Goal: Check status: Check status

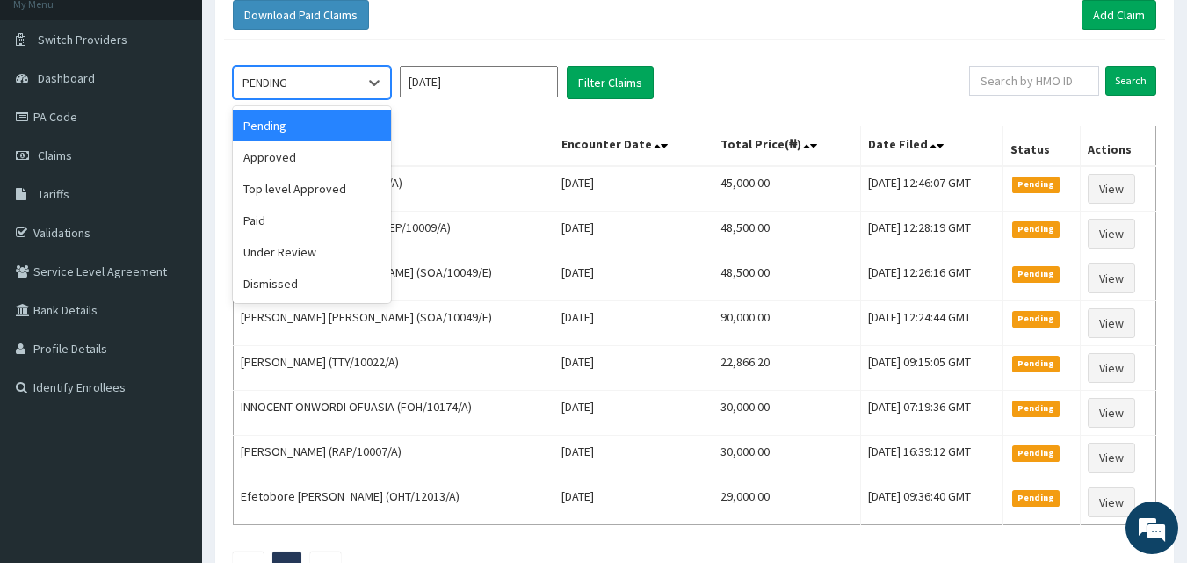
click at [290, 70] on div "PENDING" at bounding box center [295, 83] width 122 height 28
click at [285, 151] on div "Approved" at bounding box center [312, 157] width 158 height 32
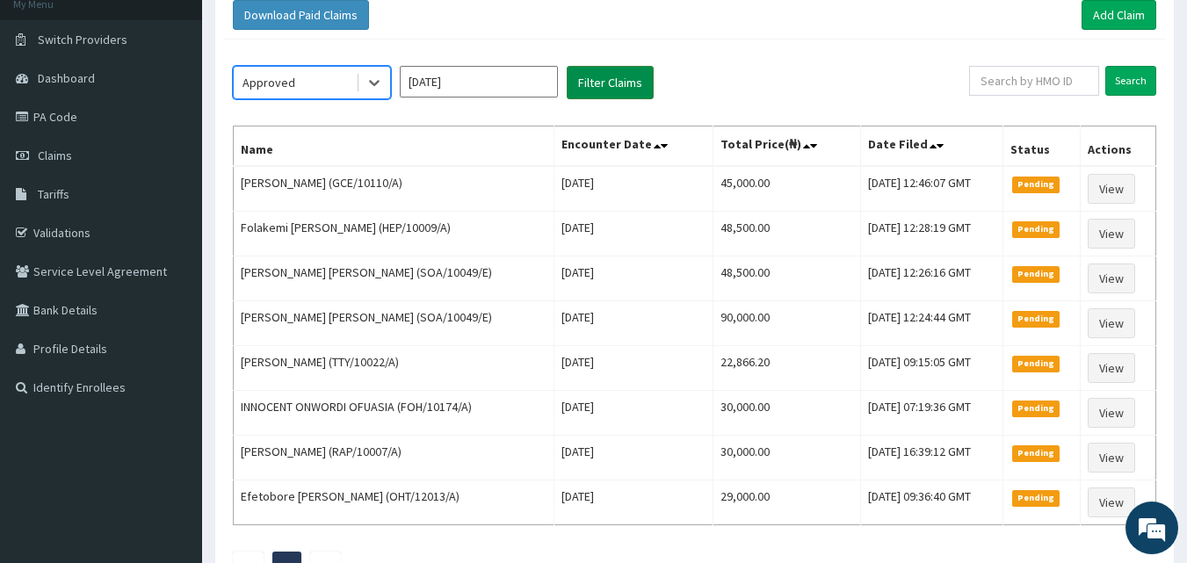
click at [627, 82] on button "Filter Claims" at bounding box center [610, 82] width 87 height 33
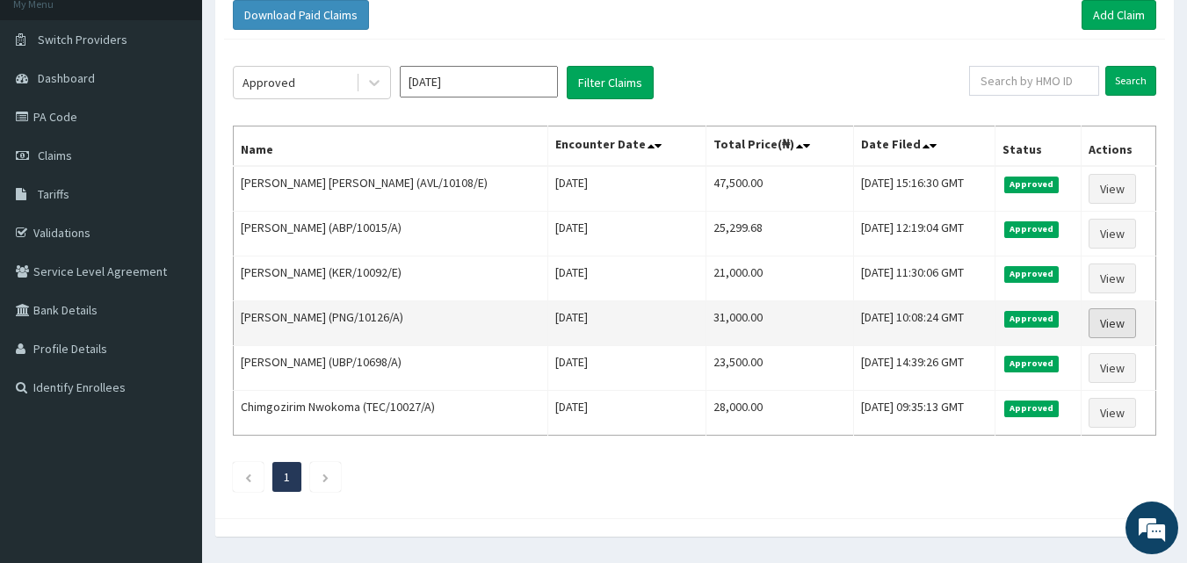
click at [1103, 321] on link "View" at bounding box center [1111, 323] width 47 height 30
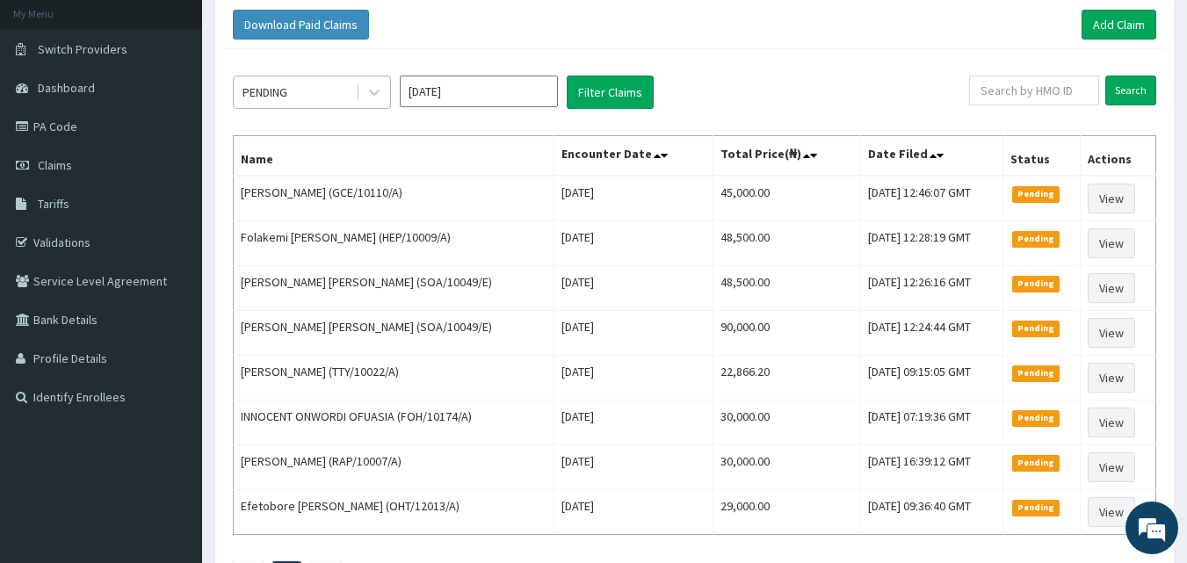
click at [305, 90] on div "PENDING" at bounding box center [295, 92] width 122 height 28
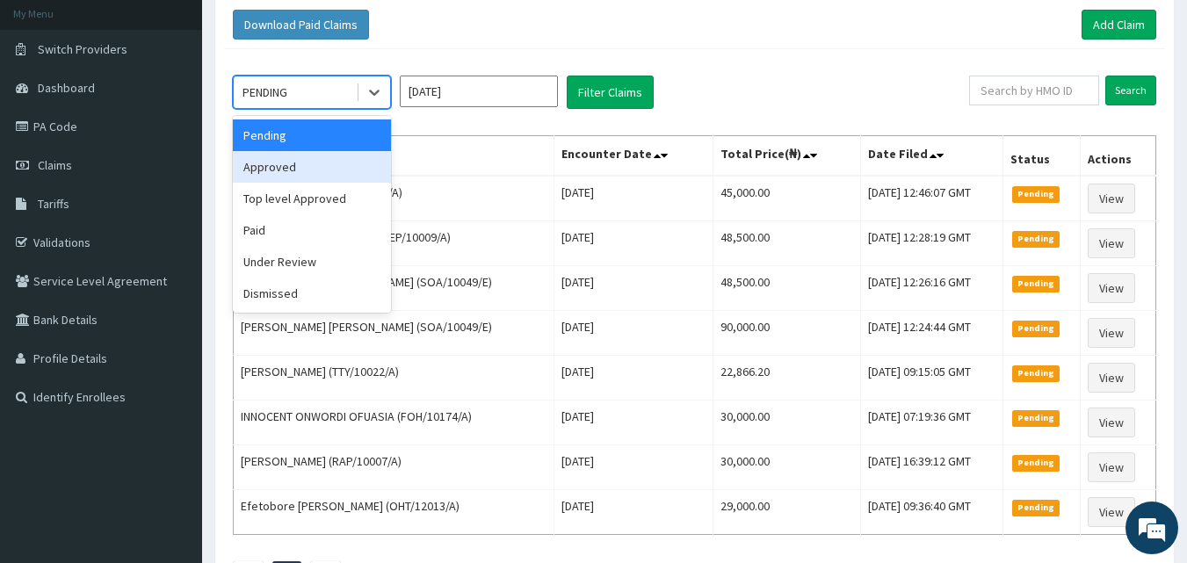
click at [300, 168] on div "Approved" at bounding box center [312, 167] width 158 height 32
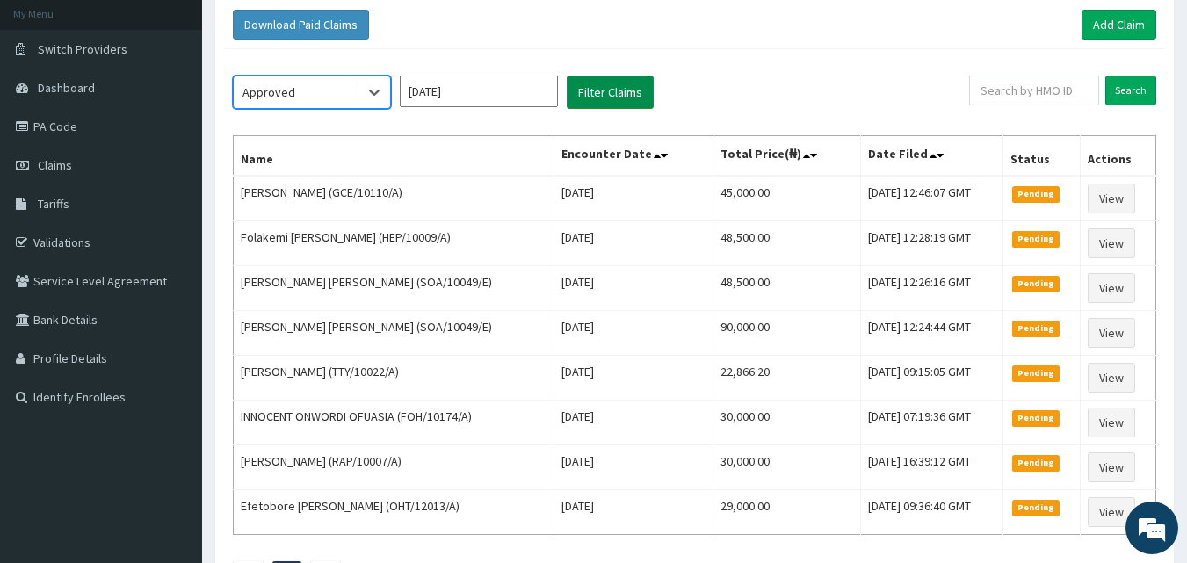
click at [605, 85] on button "Filter Claims" at bounding box center [610, 92] width 87 height 33
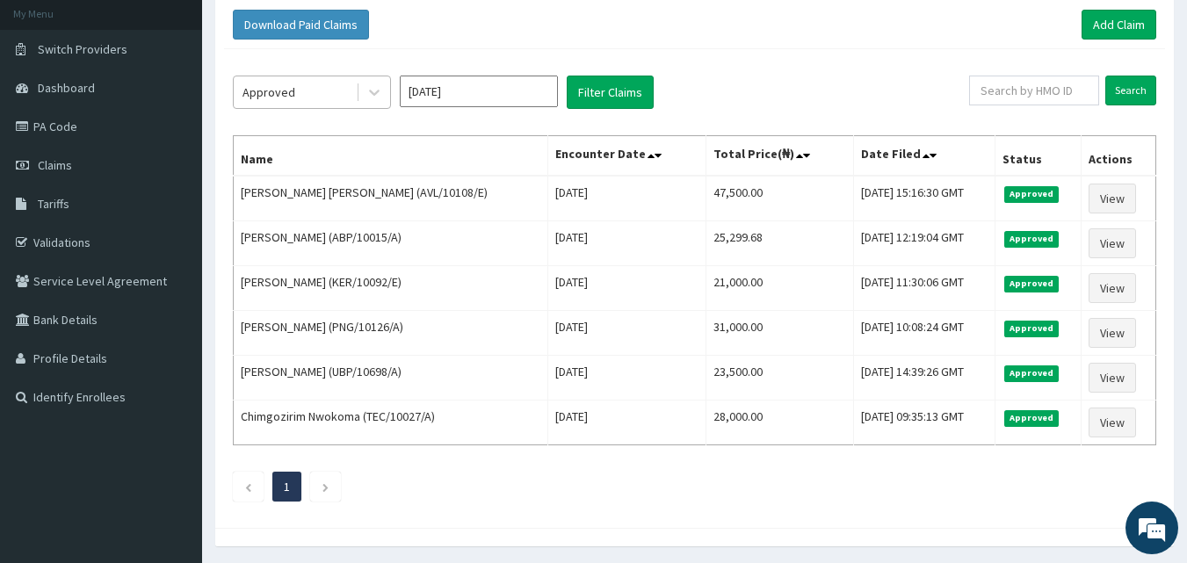
click at [307, 94] on div "Approved" at bounding box center [295, 92] width 122 height 28
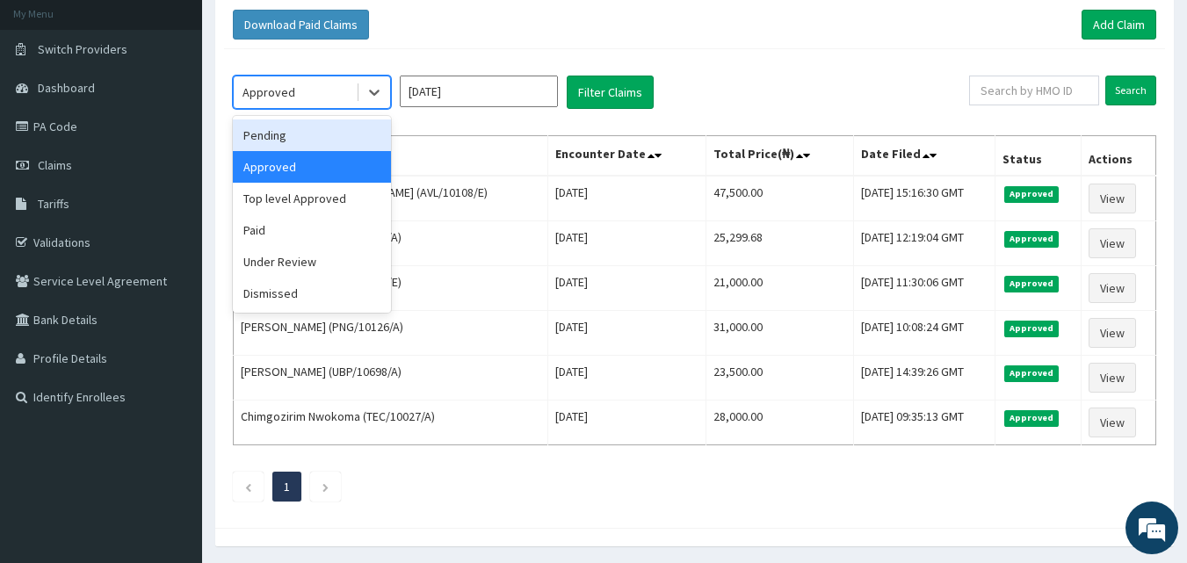
click at [284, 138] on div "Pending" at bounding box center [312, 135] width 158 height 32
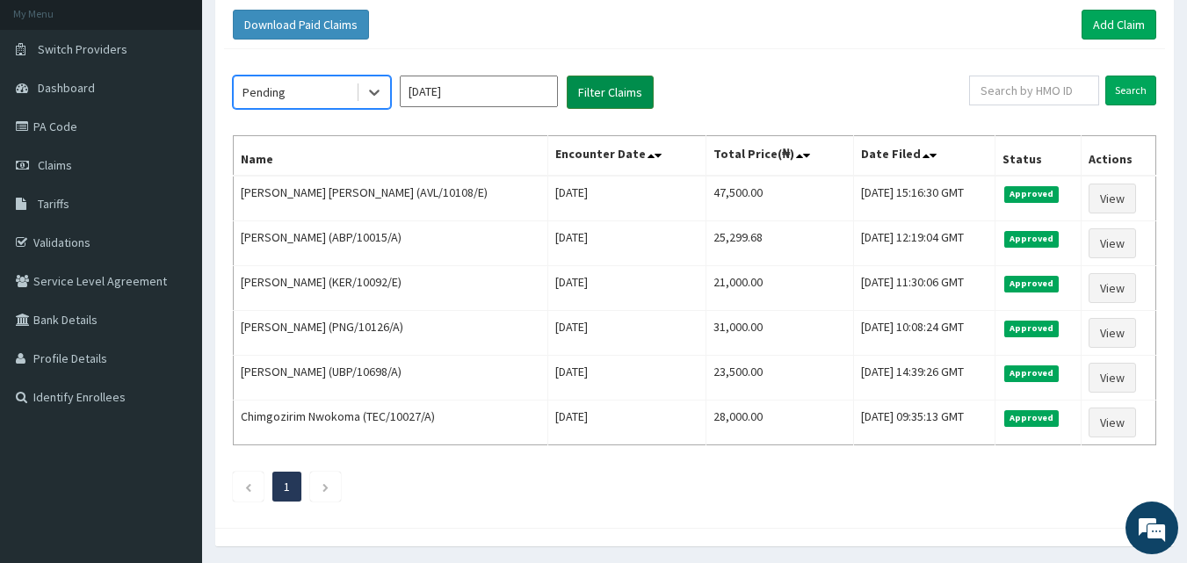
click at [622, 97] on button "Filter Claims" at bounding box center [610, 92] width 87 height 33
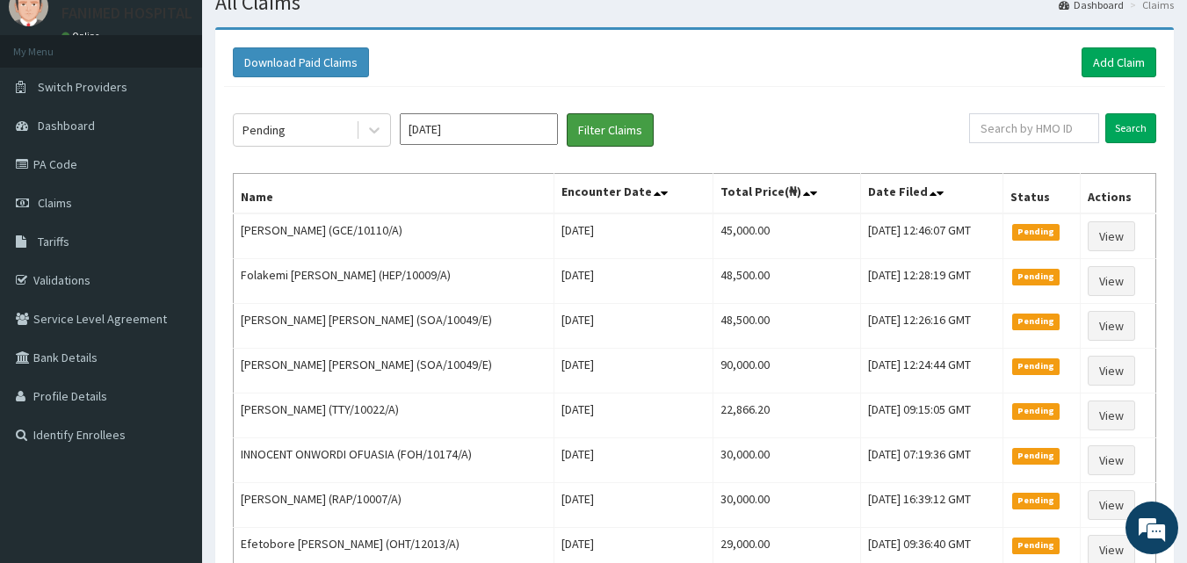
scroll to position [63, 0]
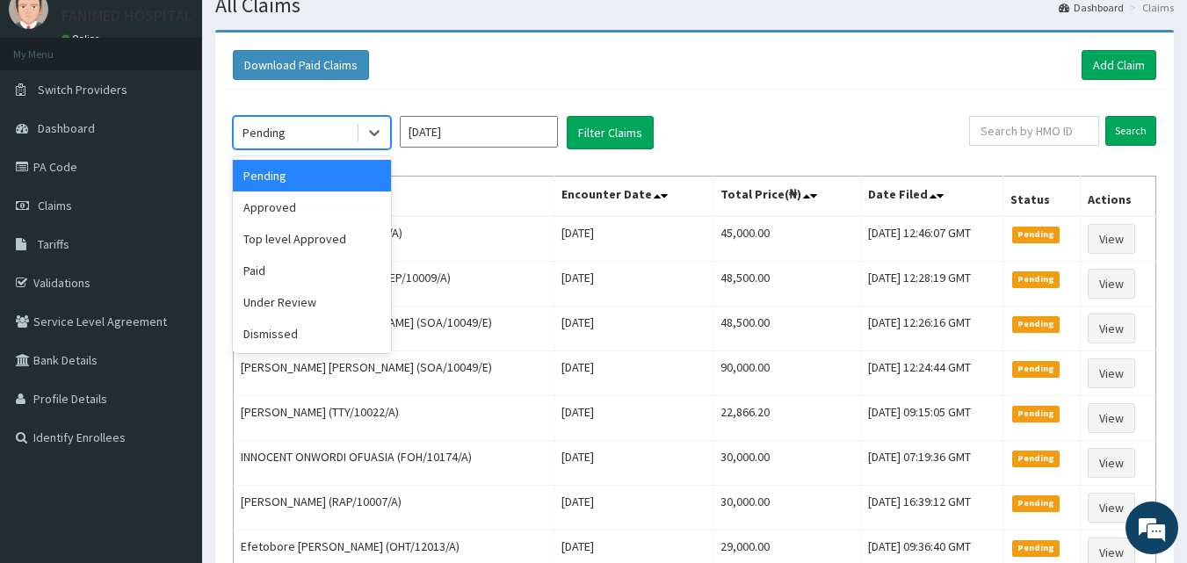
click at [294, 119] on div "Pending" at bounding box center [295, 133] width 122 height 28
click at [297, 269] on div "Paid" at bounding box center [312, 271] width 158 height 32
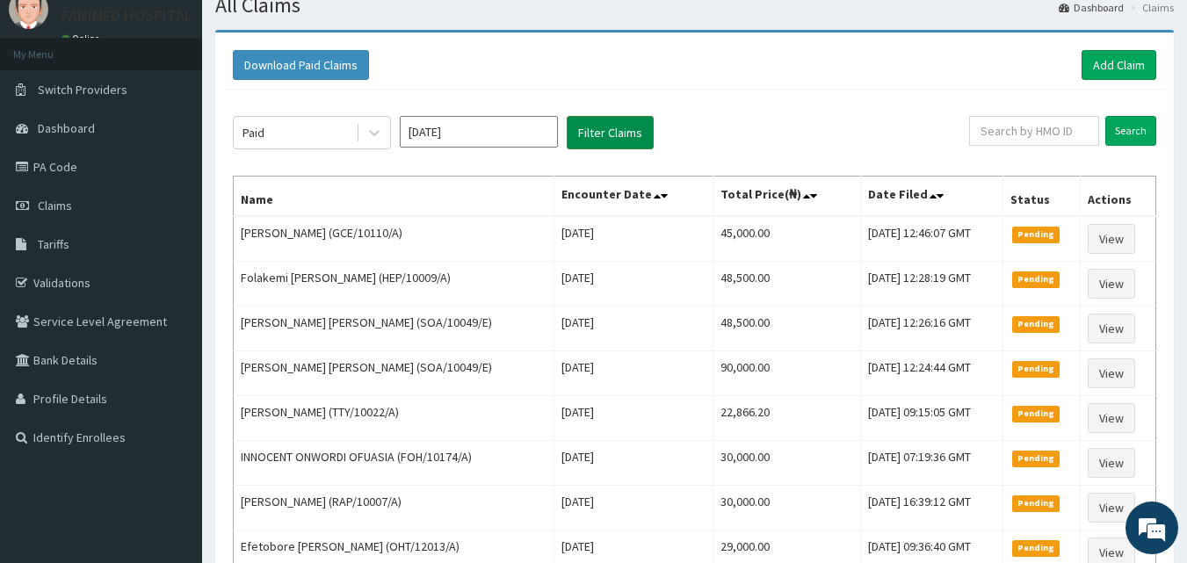
click at [626, 130] on button "Filter Claims" at bounding box center [610, 132] width 87 height 33
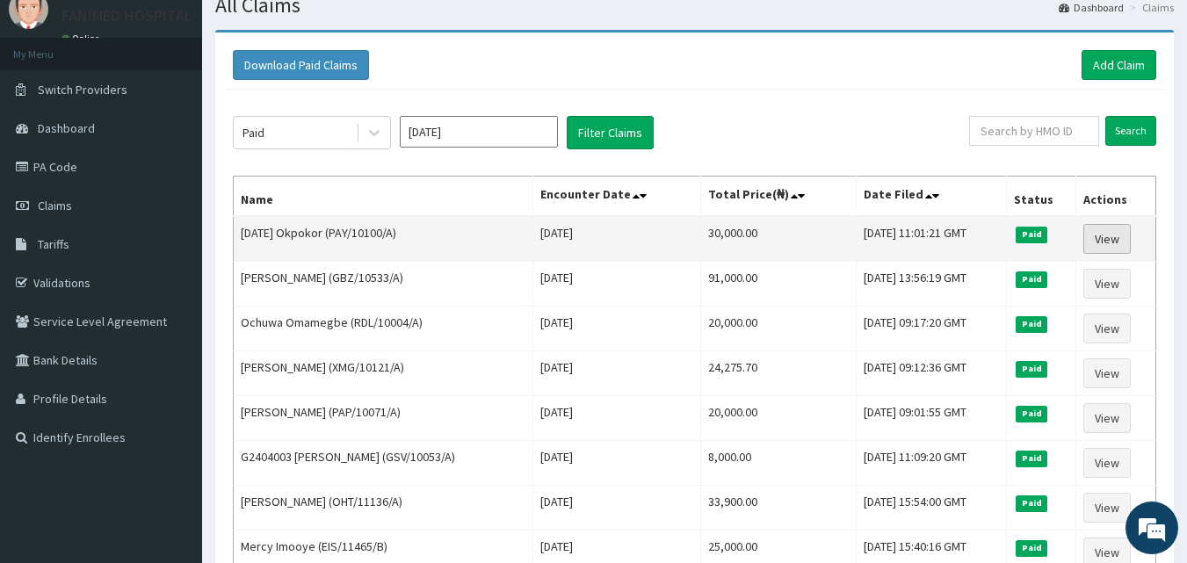
click at [1115, 242] on link "View" at bounding box center [1106, 239] width 47 height 30
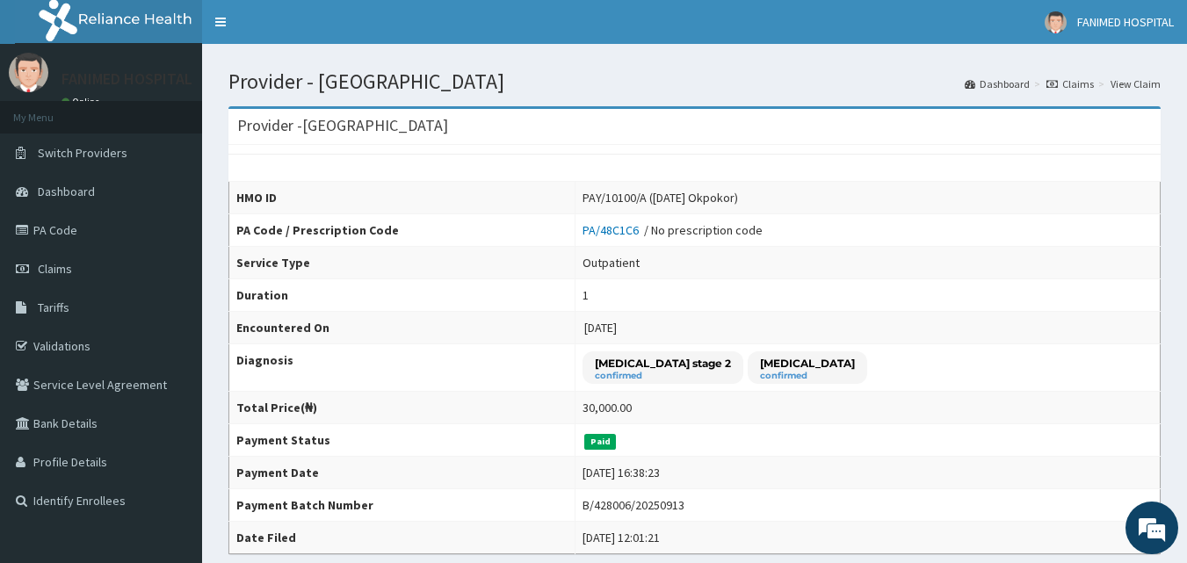
click at [1115, 242] on td "PA/48C1C6 / No prescription code" at bounding box center [867, 230] width 585 height 33
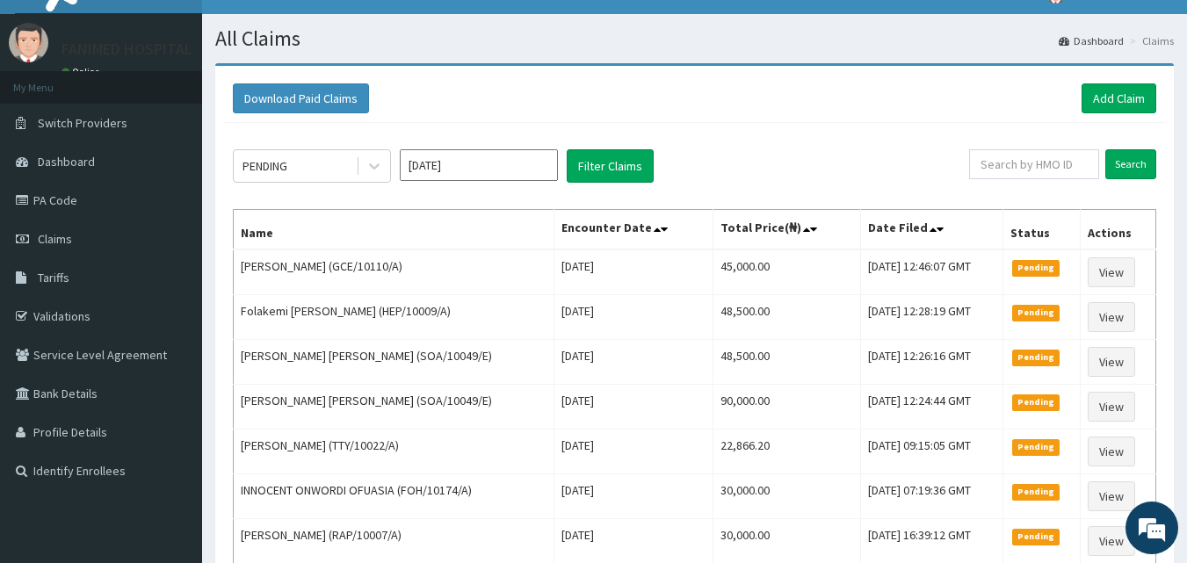
scroll to position [24, 0]
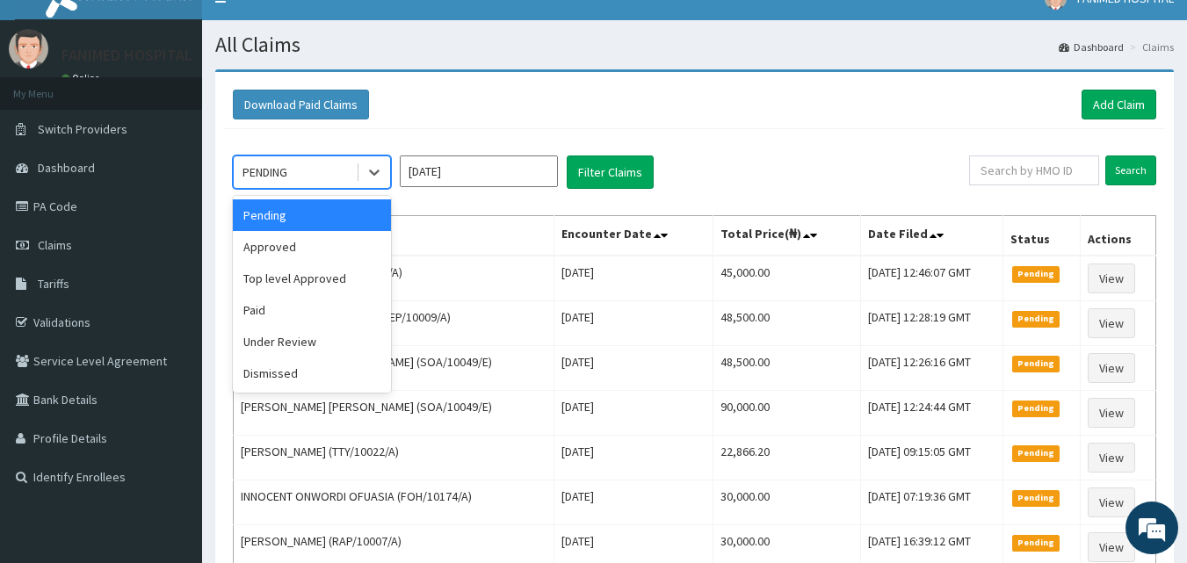
click at [328, 189] on div "PENDING" at bounding box center [312, 171] width 158 height 33
click at [325, 301] on div "Paid" at bounding box center [312, 310] width 158 height 32
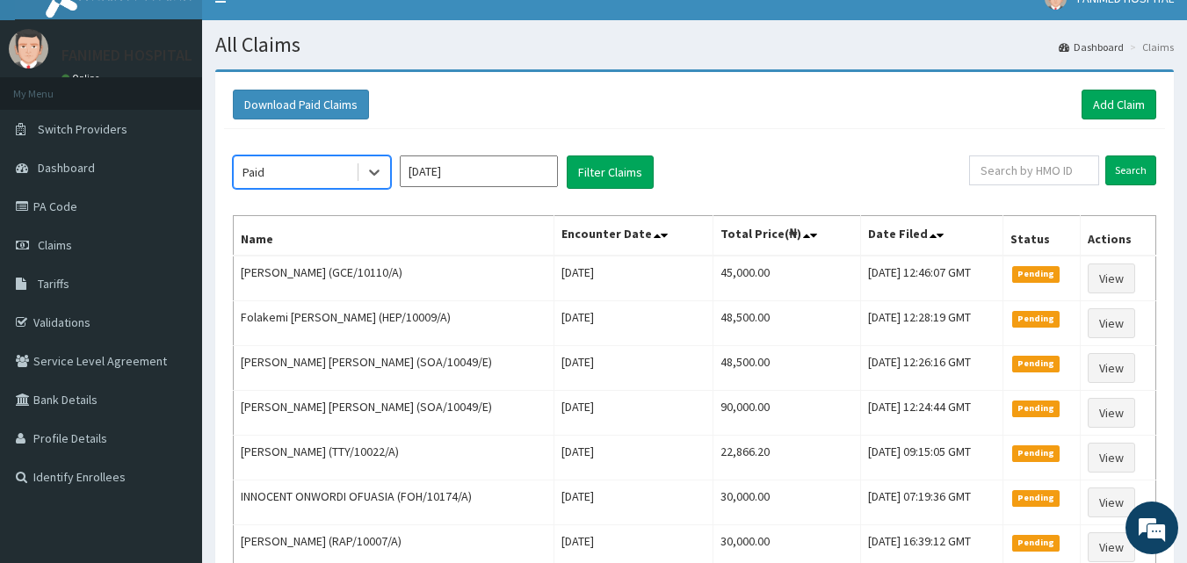
scroll to position [0, 0]
click at [286, 182] on div "Paid" at bounding box center [295, 172] width 122 height 28
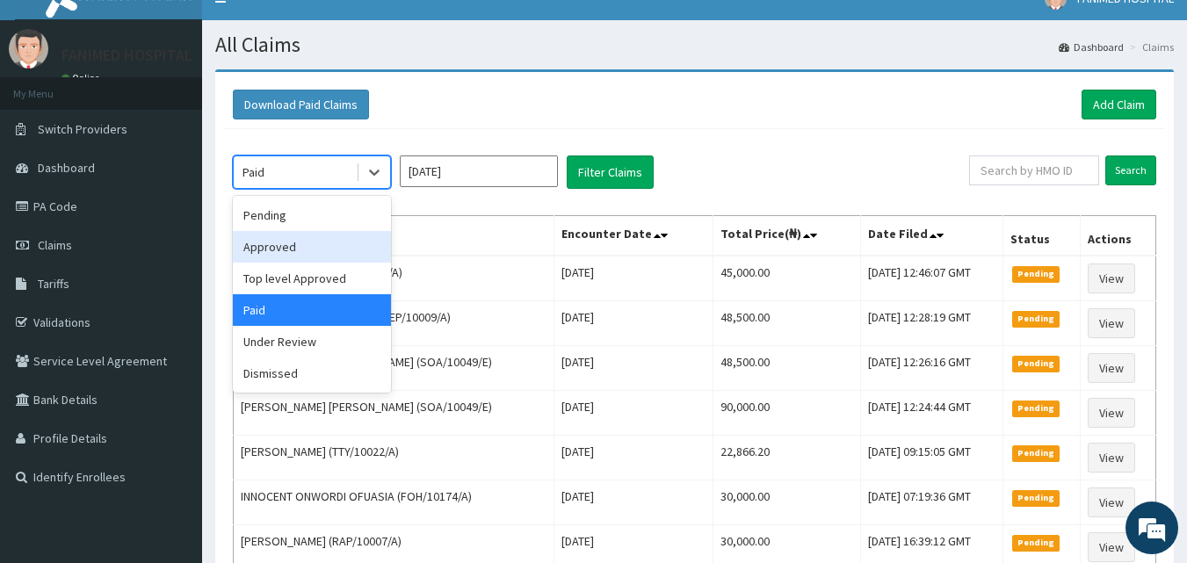
click at [301, 248] on div "Approved" at bounding box center [312, 247] width 158 height 32
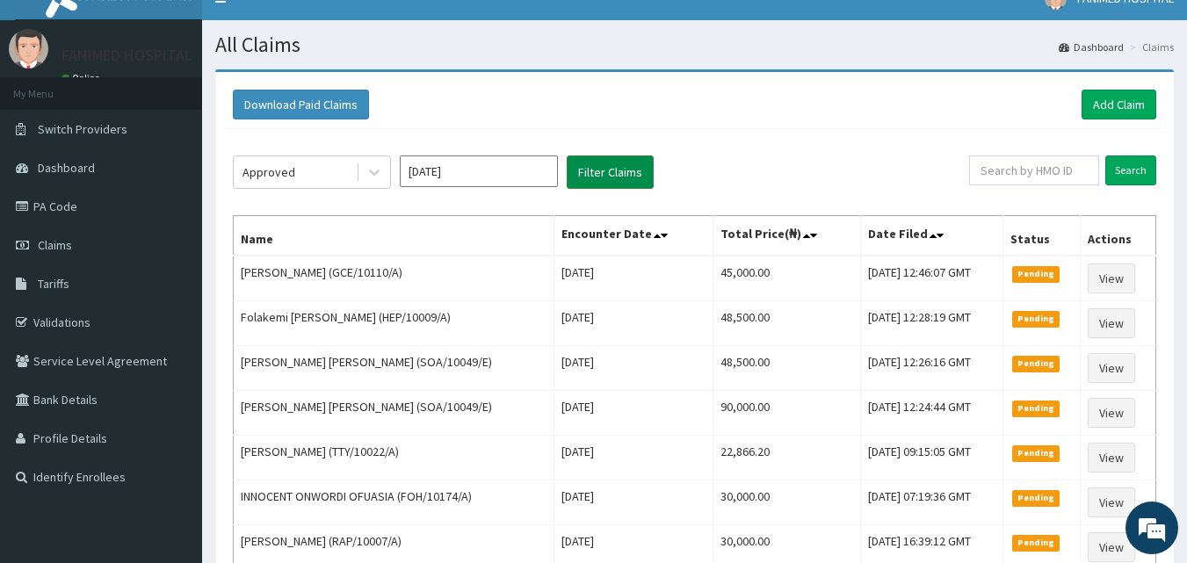
click at [604, 170] on button "Filter Claims" at bounding box center [610, 171] width 87 height 33
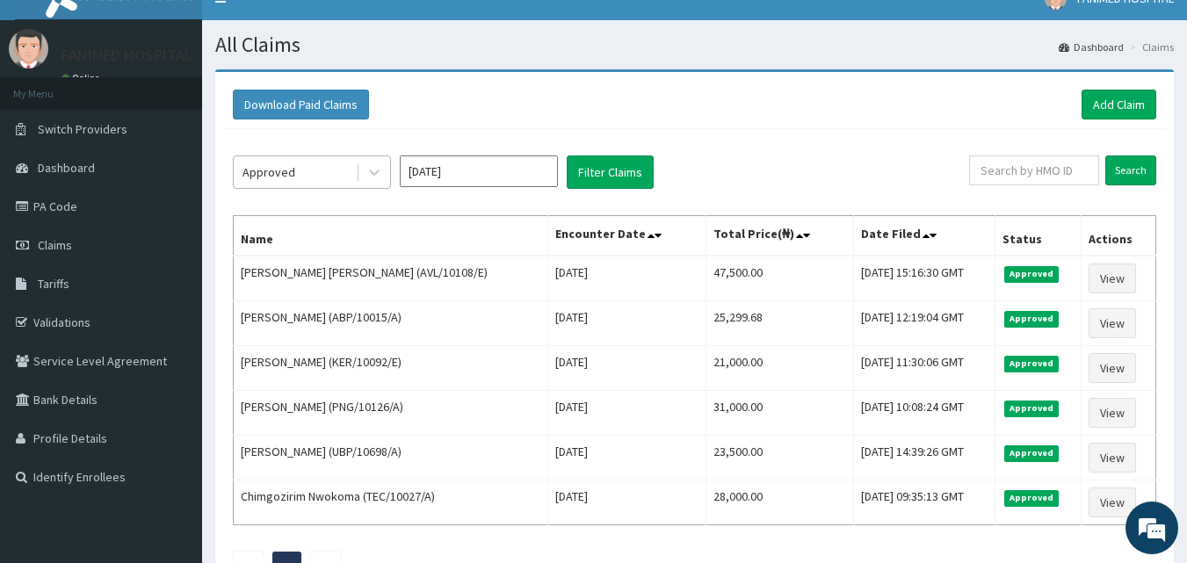
click at [289, 177] on div "Approved" at bounding box center [268, 172] width 53 height 18
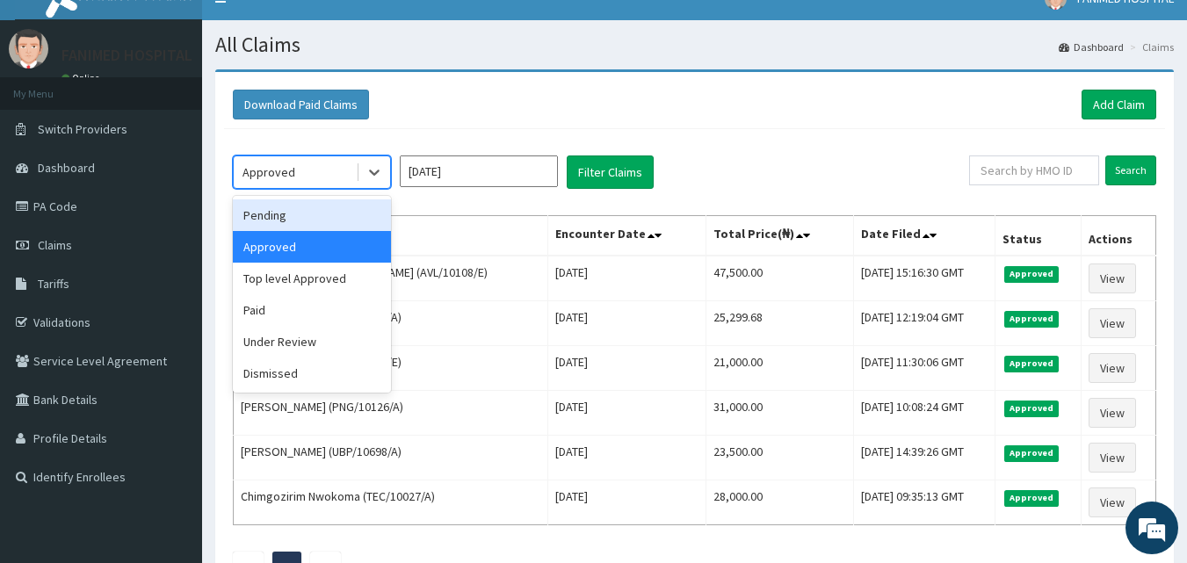
click at [293, 220] on div "Pending" at bounding box center [312, 215] width 158 height 32
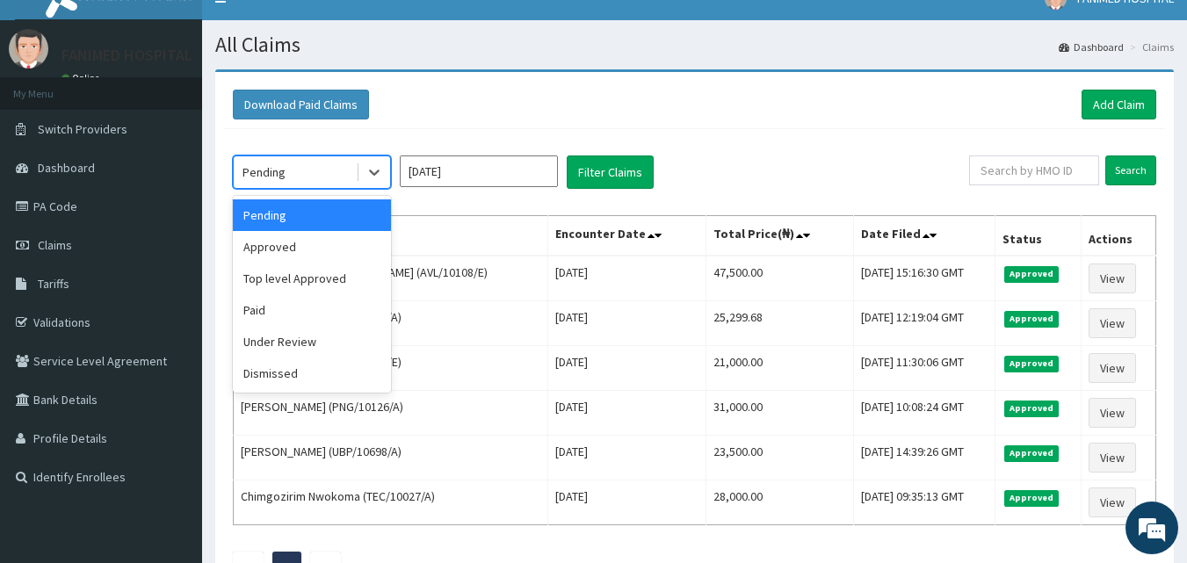
click at [311, 177] on div "Pending" at bounding box center [295, 172] width 122 height 28
click at [304, 302] on div "Paid" at bounding box center [312, 310] width 158 height 32
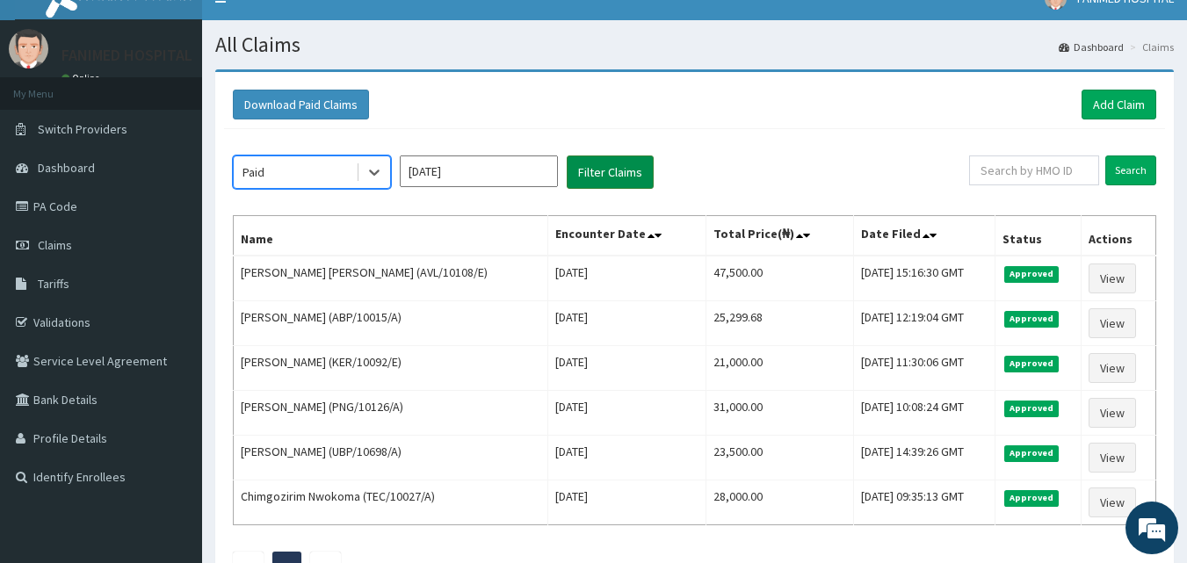
click at [600, 169] on button "Filter Claims" at bounding box center [610, 171] width 87 height 33
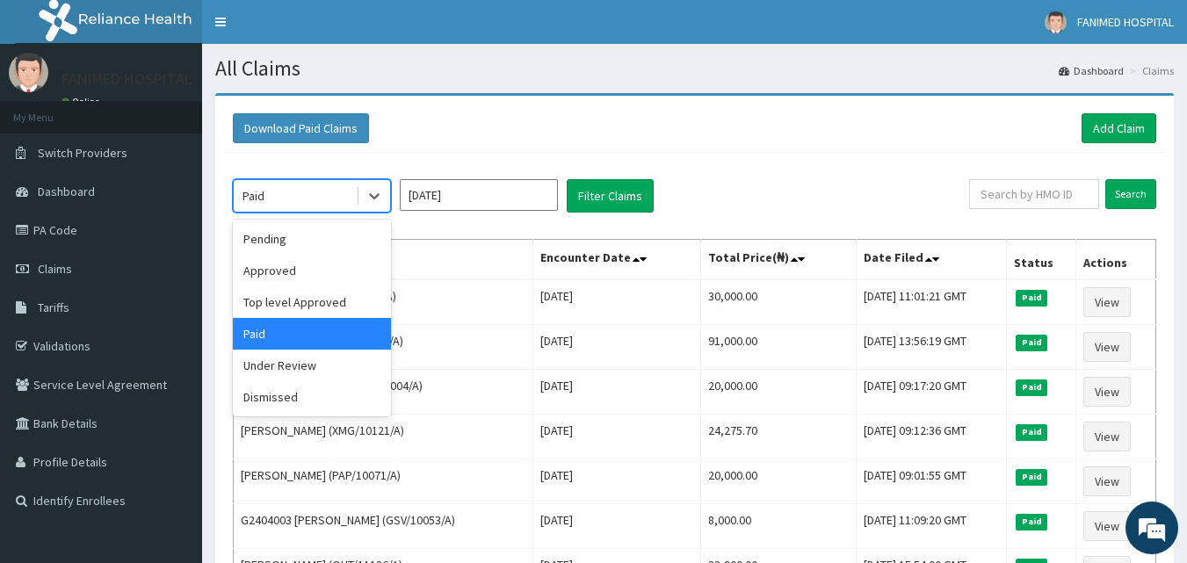
click at [318, 196] on div "Paid" at bounding box center [295, 196] width 122 height 28
click at [288, 281] on div "Approved" at bounding box center [312, 271] width 158 height 32
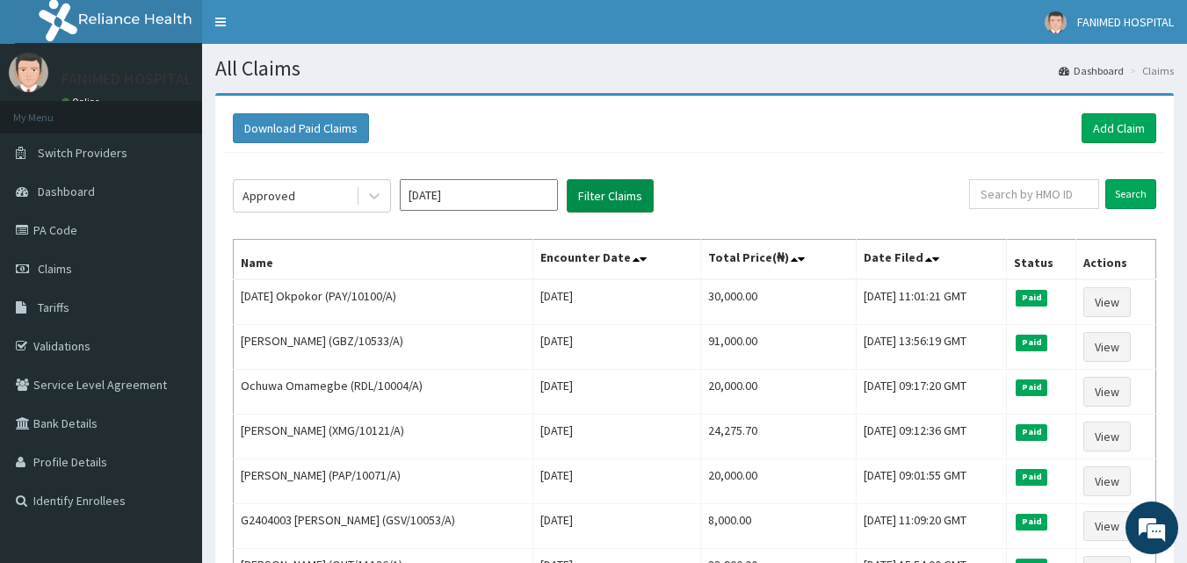
click at [602, 199] on button "Filter Claims" at bounding box center [610, 195] width 87 height 33
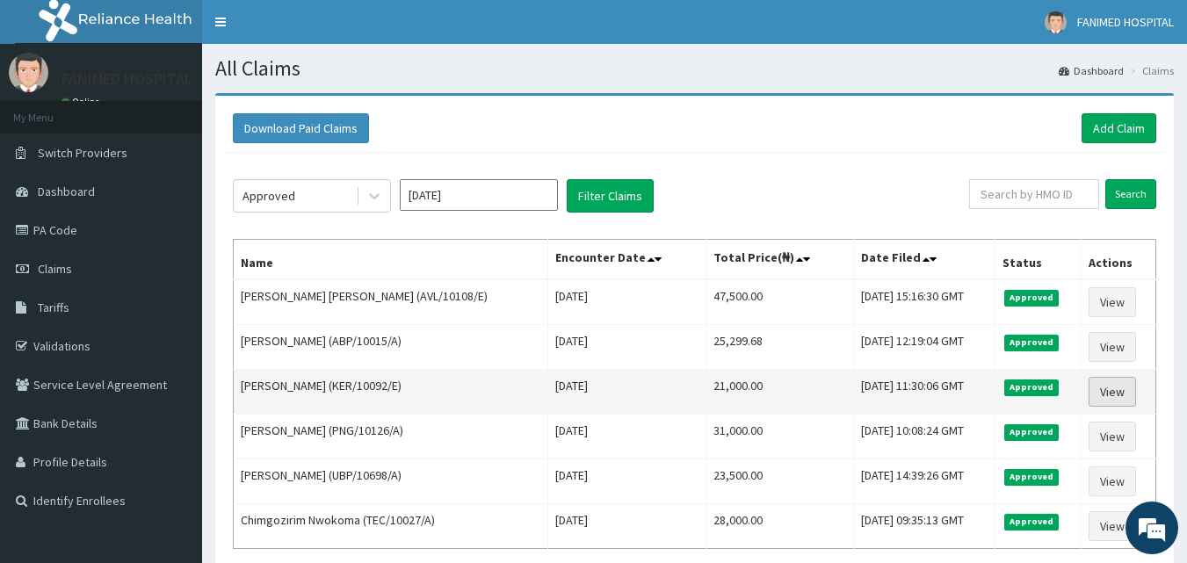
click at [1119, 387] on link "View" at bounding box center [1111, 392] width 47 height 30
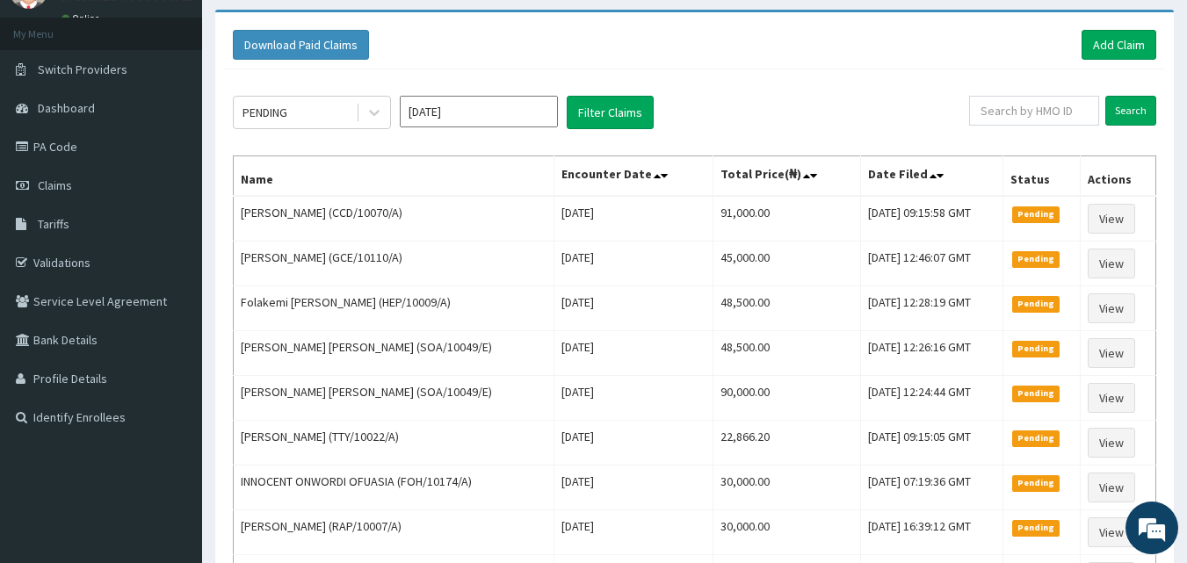
scroll to position [177, 0]
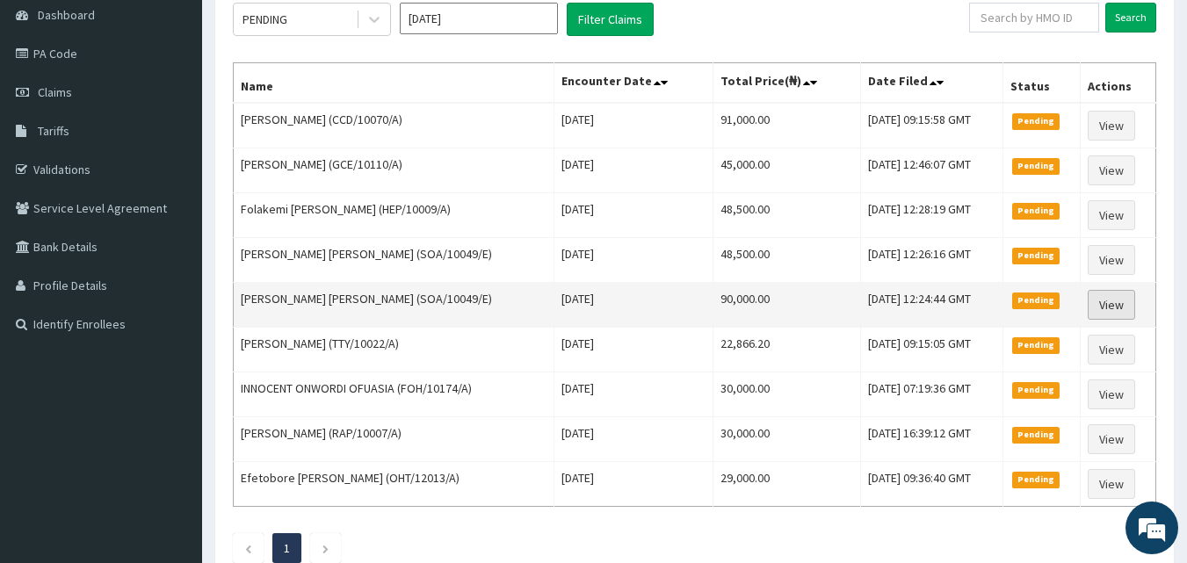
click at [1115, 300] on link "View" at bounding box center [1110, 305] width 47 height 30
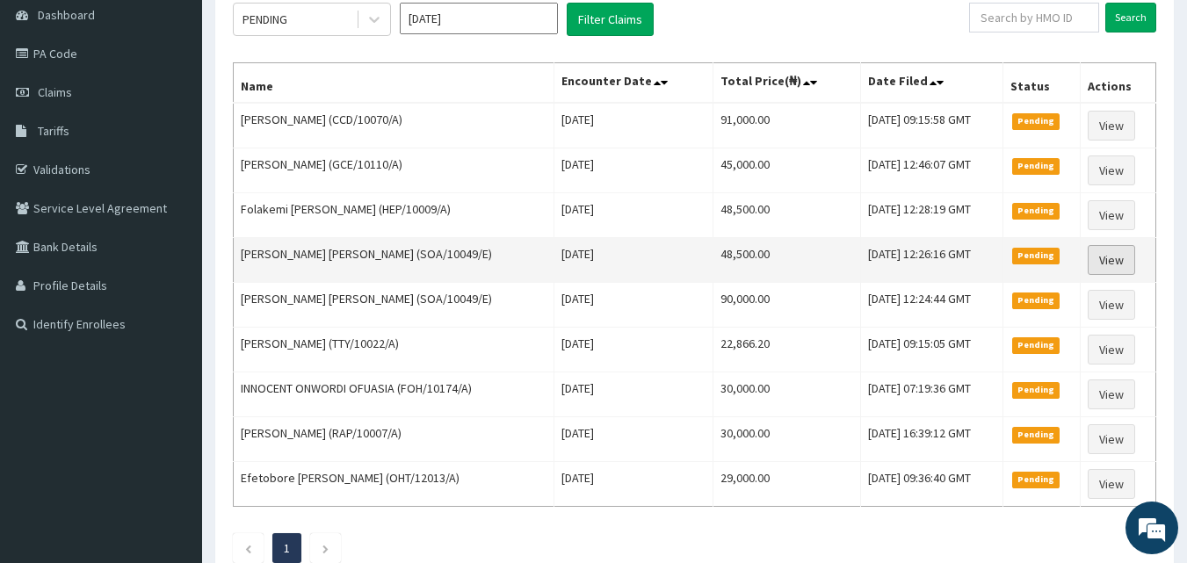
click at [1110, 256] on link "View" at bounding box center [1110, 260] width 47 height 30
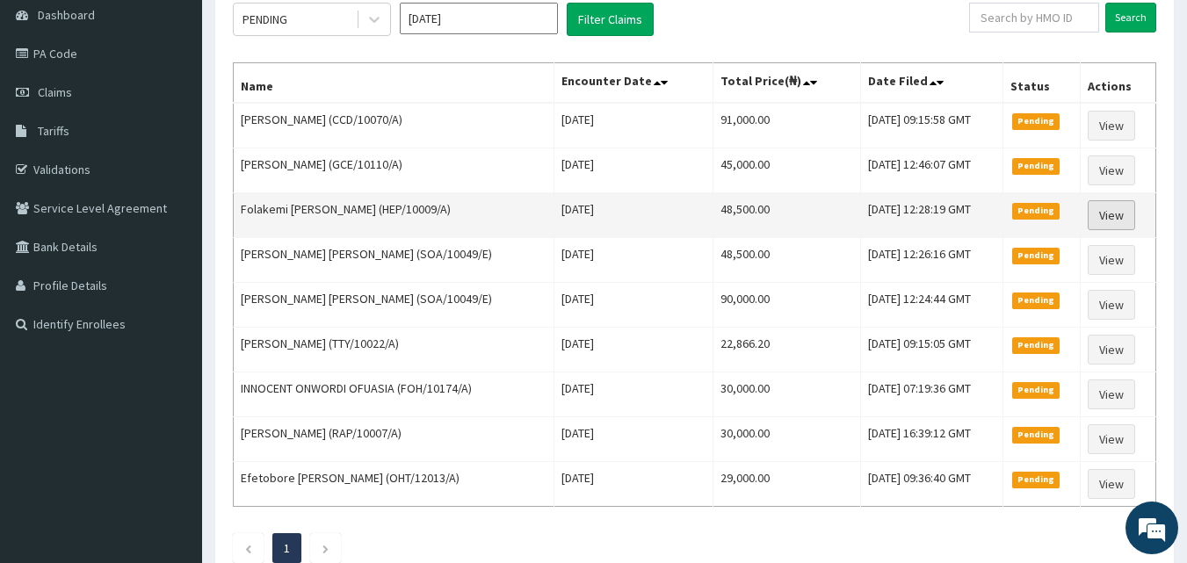
click at [1115, 220] on link "View" at bounding box center [1110, 215] width 47 height 30
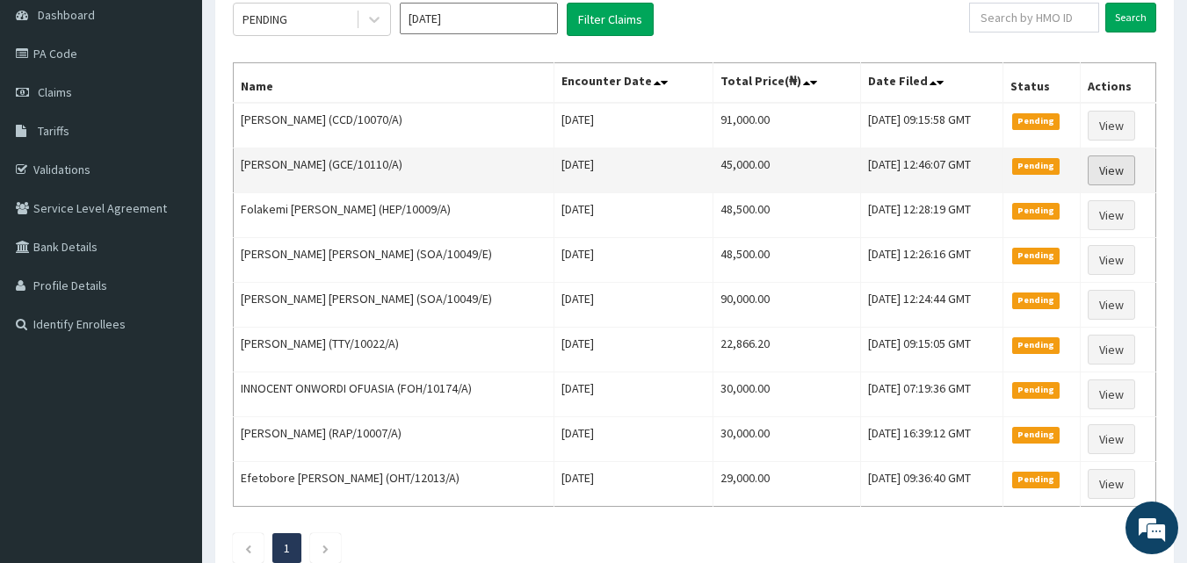
click at [1105, 159] on link "View" at bounding box center [1110, 170] width 47 height 30
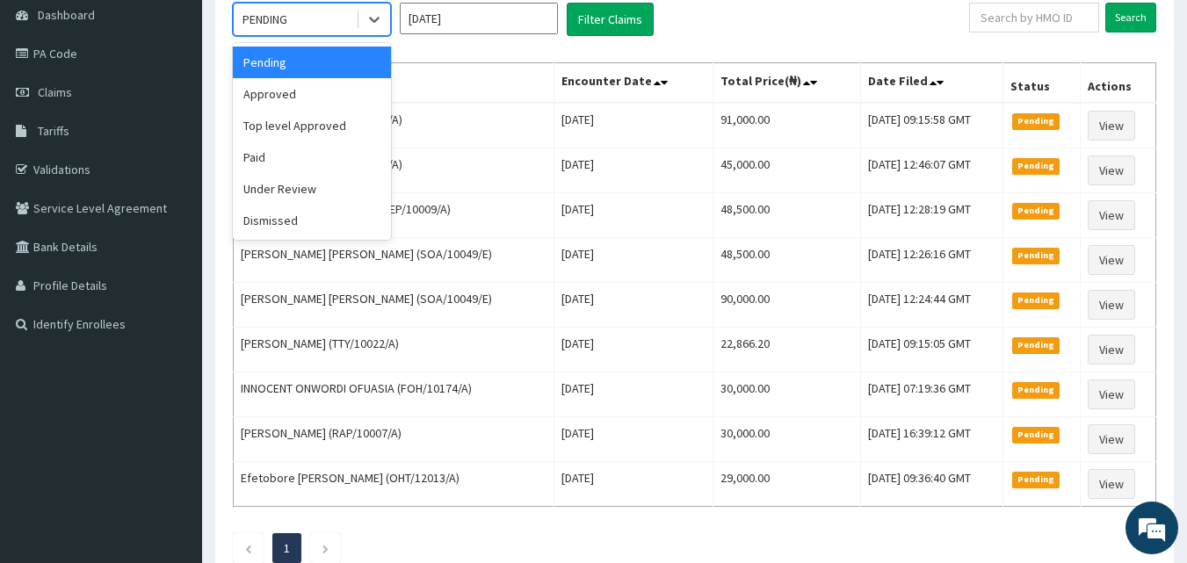
click at [309, 21] on div "PENDING" at bounding box center [295, 19] width 122 height 28
click at [313, 102] on div "Approved" at bounding box center [312, 94] width 158 height 32
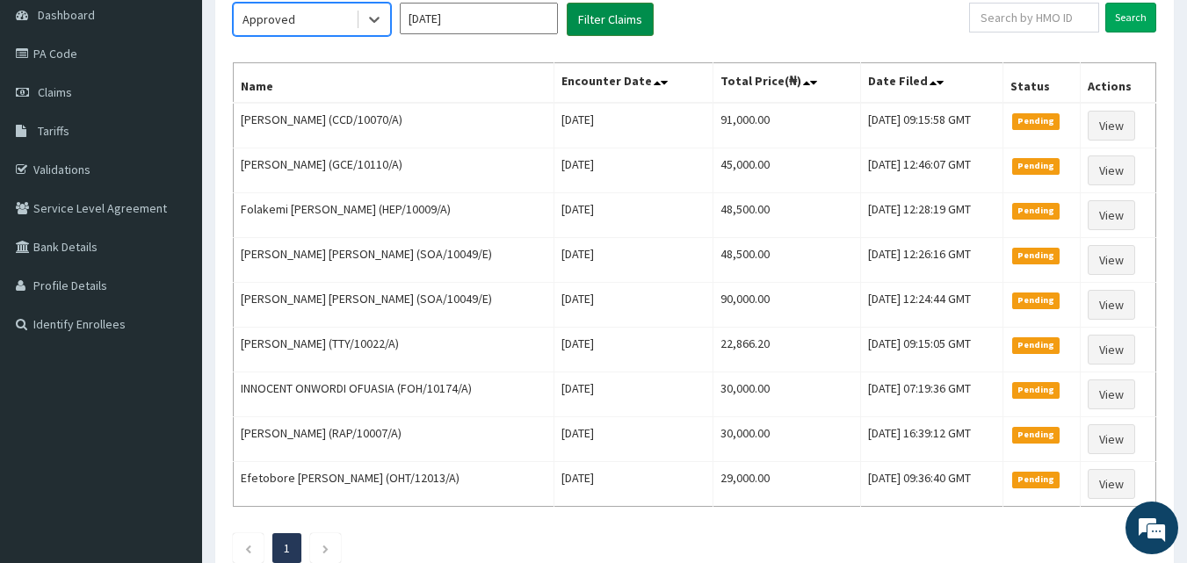
click at [621, 17] on button "Filter Claims" at bounding box center [610, 19] width 87 height 33
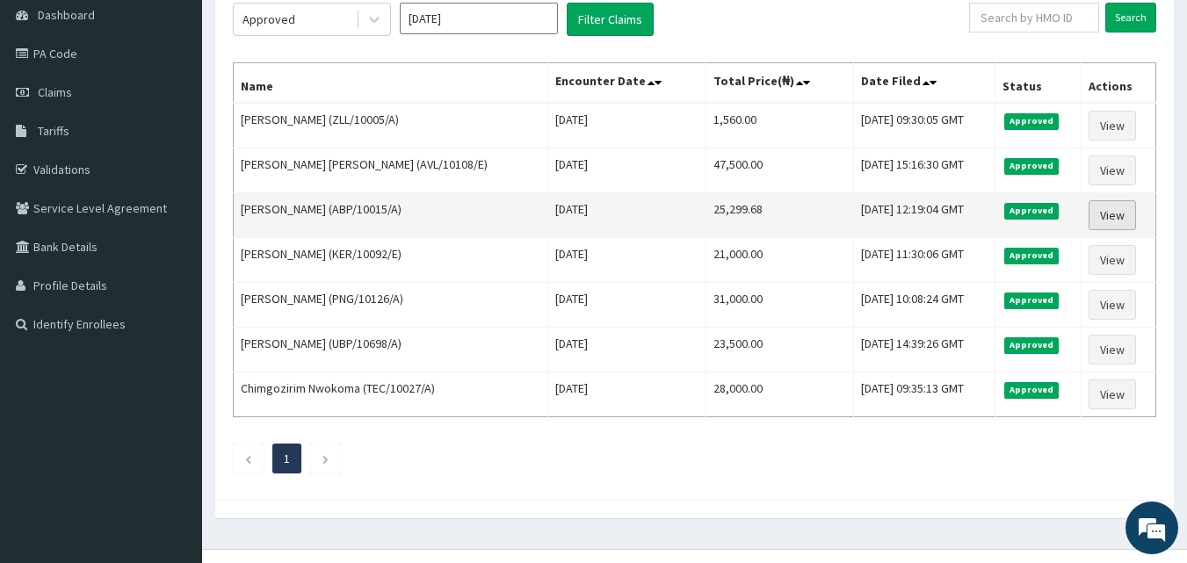
click at [1104, 213] on link "View" at bounding box center [1111, 215] width 47 height 30
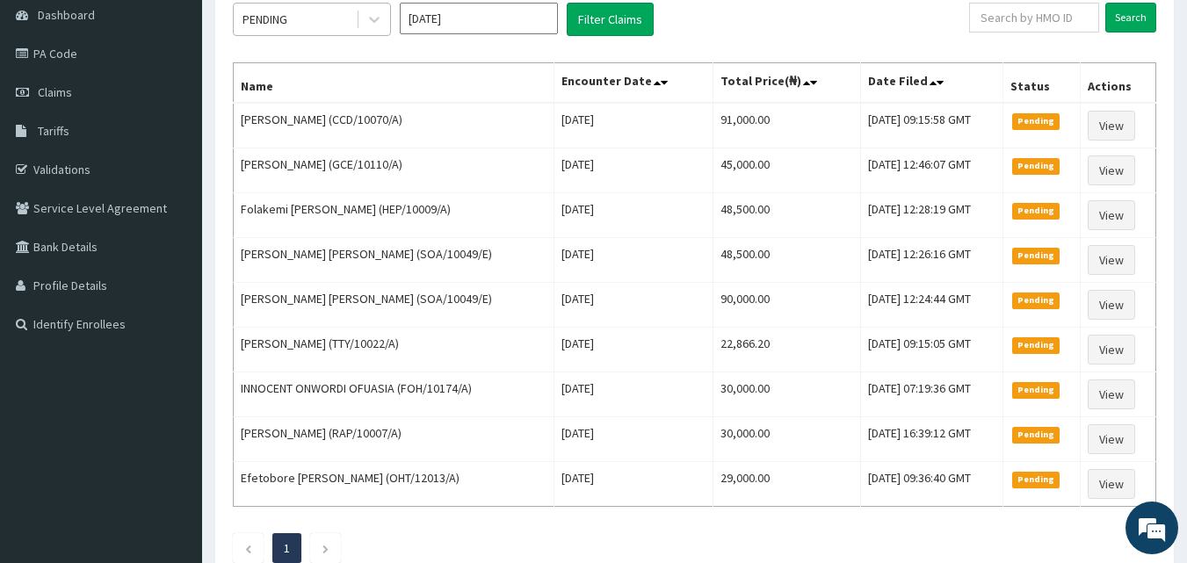
click at [293, 24] on div "PENDING" at bounding box center [295, 19] width 122 height 28
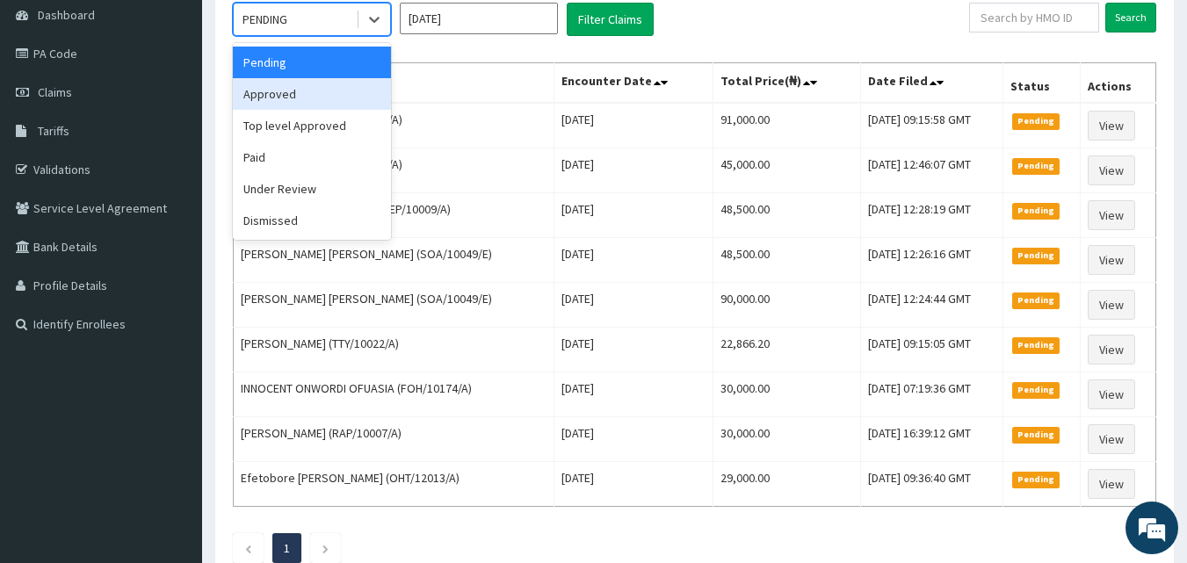
click at [292, 105] on div "Approved" at bounding box center [312, 94] width 158 height 32
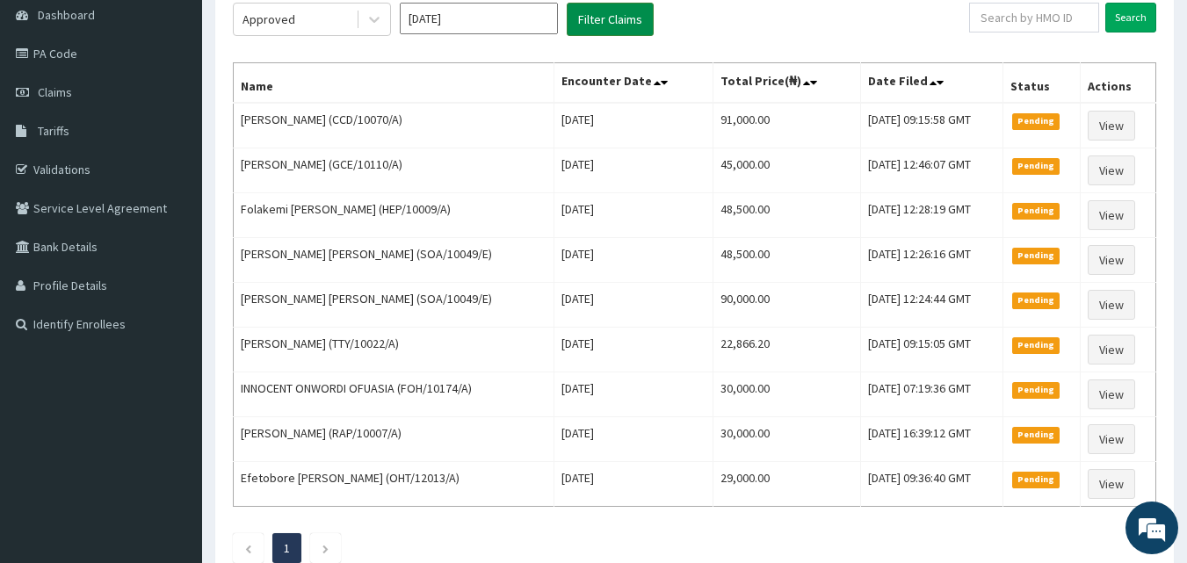
click at [618, 15] on button "Filter Claims" at bounding box center [610, 19] width 87 height 33
click at [590, 24] on button "Filter Claims" at bounding box center [610, 19] width 87 height 33
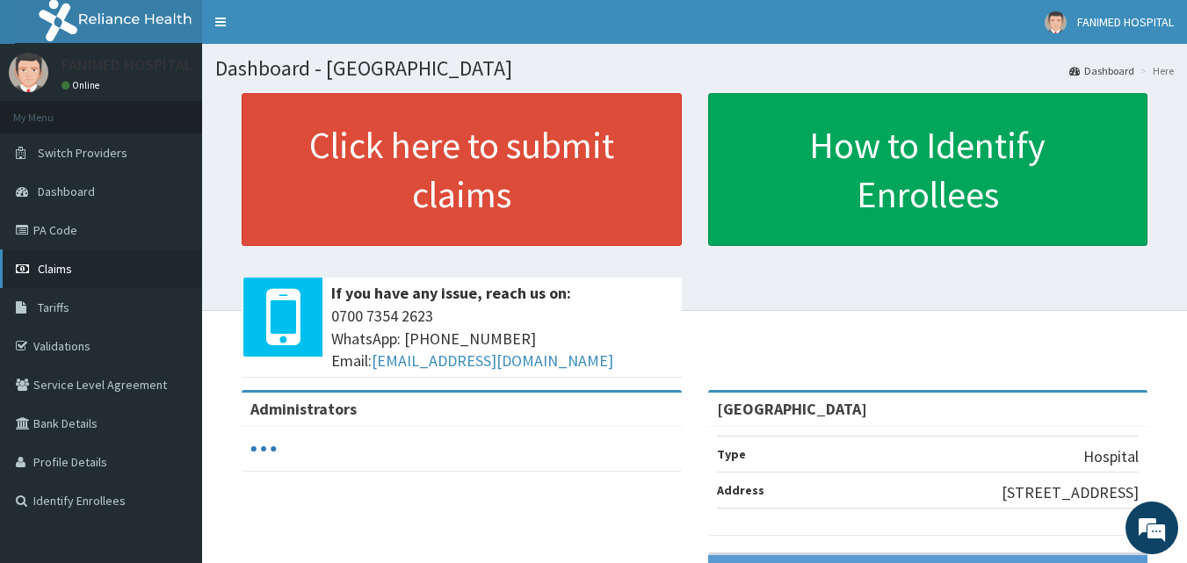
click at [57, 265] on span "Claims" at bounding box center [55, 269] width 34 height 16
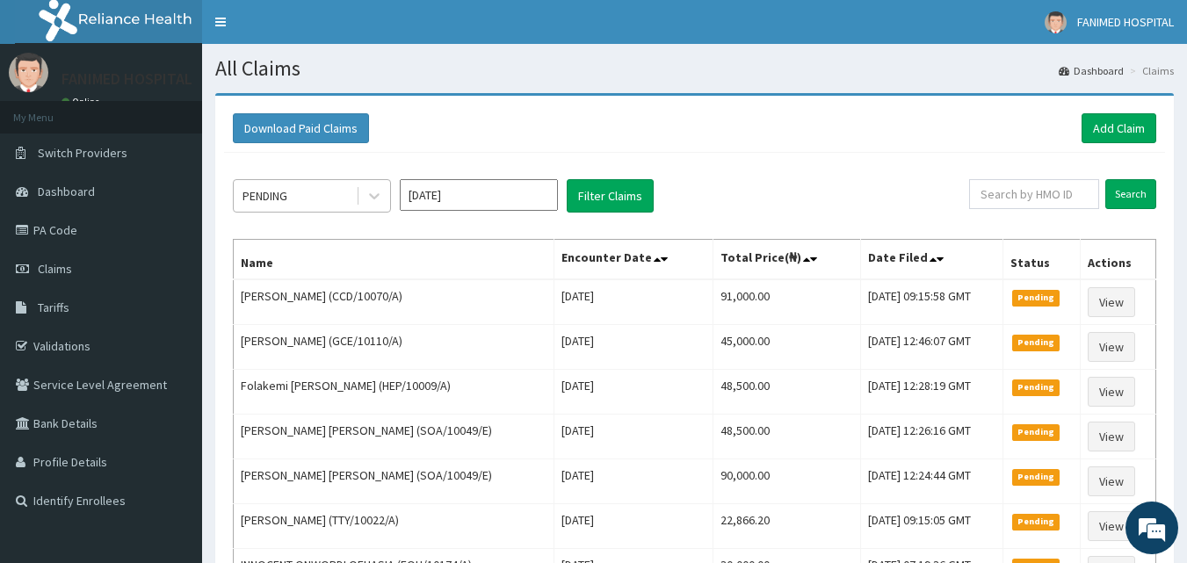
click at [287, 204] on div "PENDING" at bounding box center [264, 196] width 45 height 18
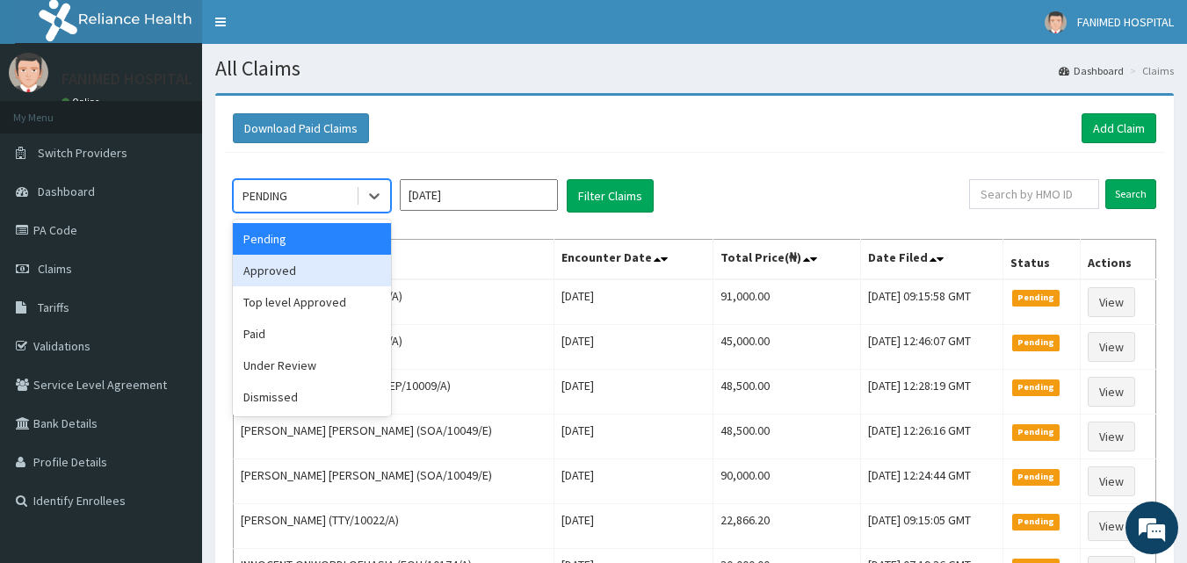
click at [292, 263] on div "Approved" at bounding box center [312, 271] width 158 height 32
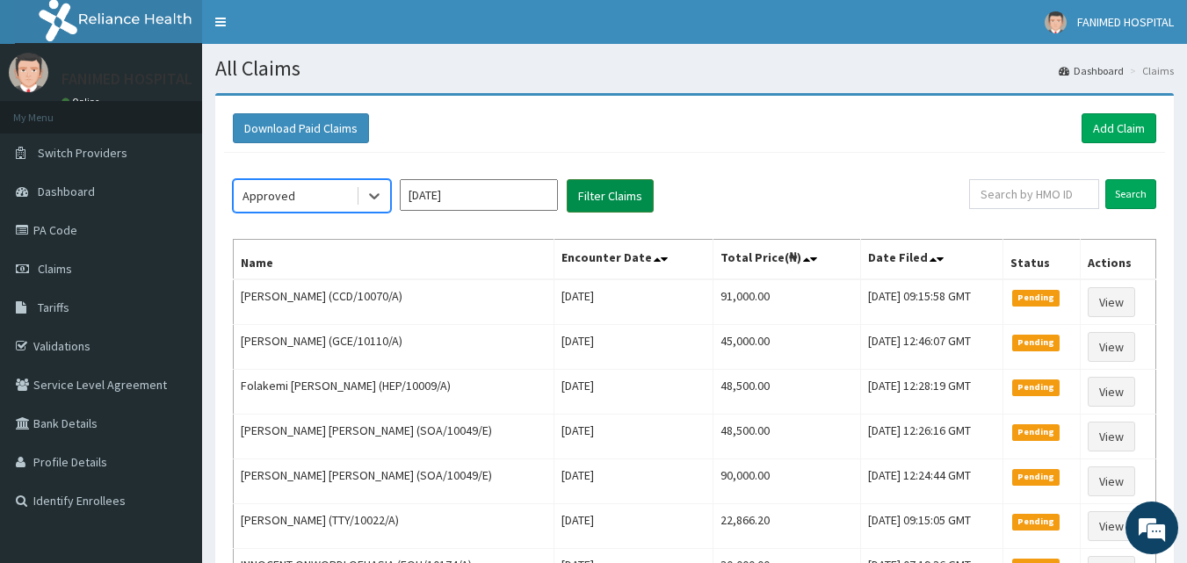
click at [609, 191] on button "Filter Claims" at bounding box center [610, 195] width 87 height 33
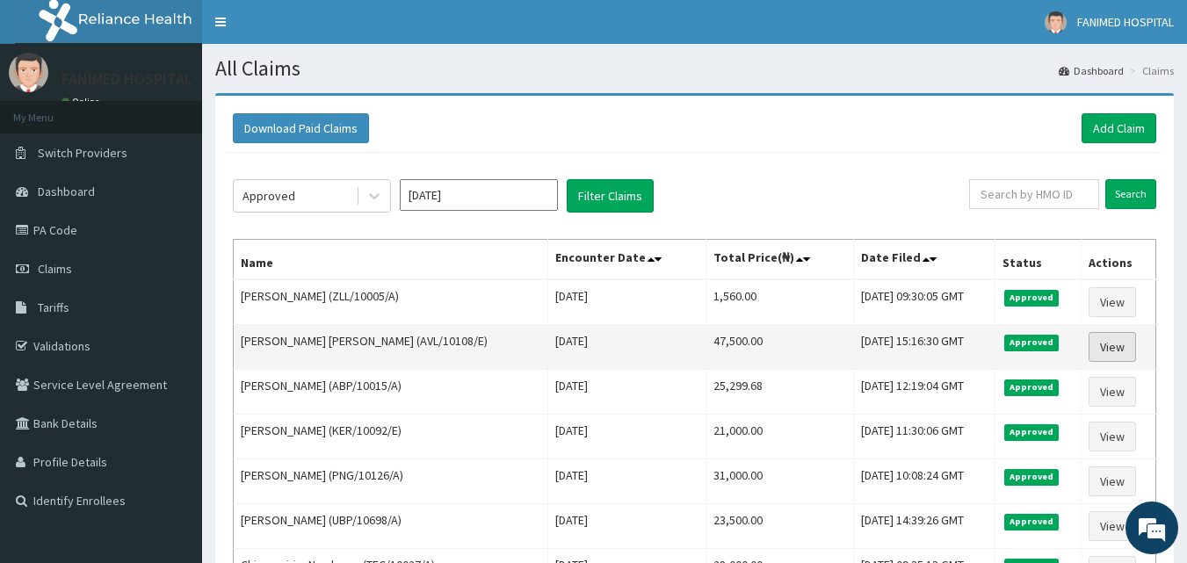
click at [1116, 340] on link "View" at bounding box center [1111, 347] width 47 height 30
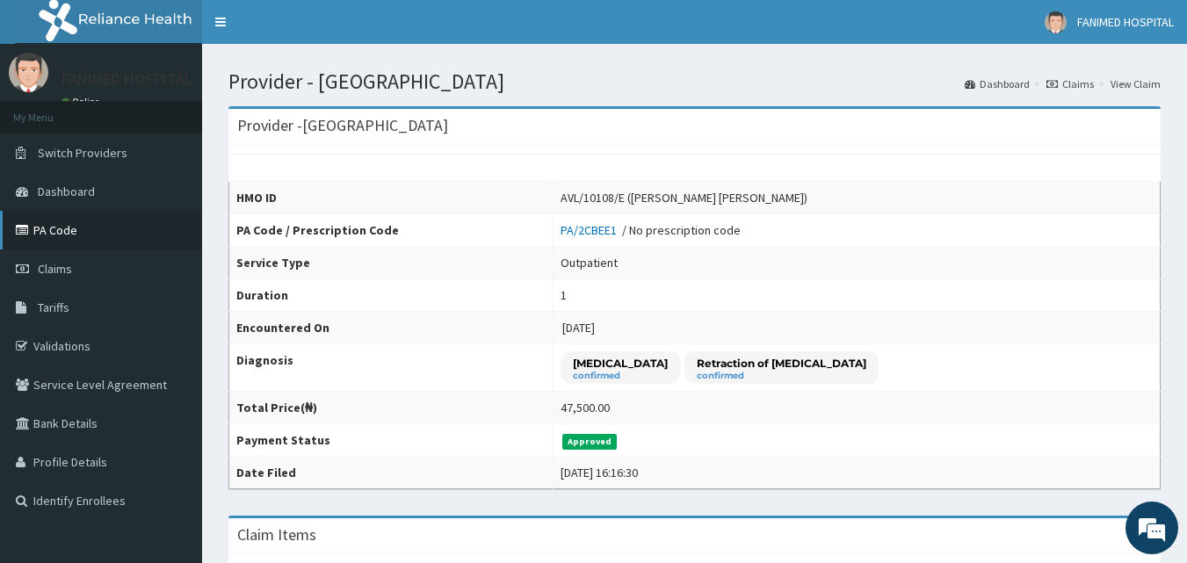
click at [63, 226] on link "PA Code" at bounding box center [101, 230] width 202 height 39
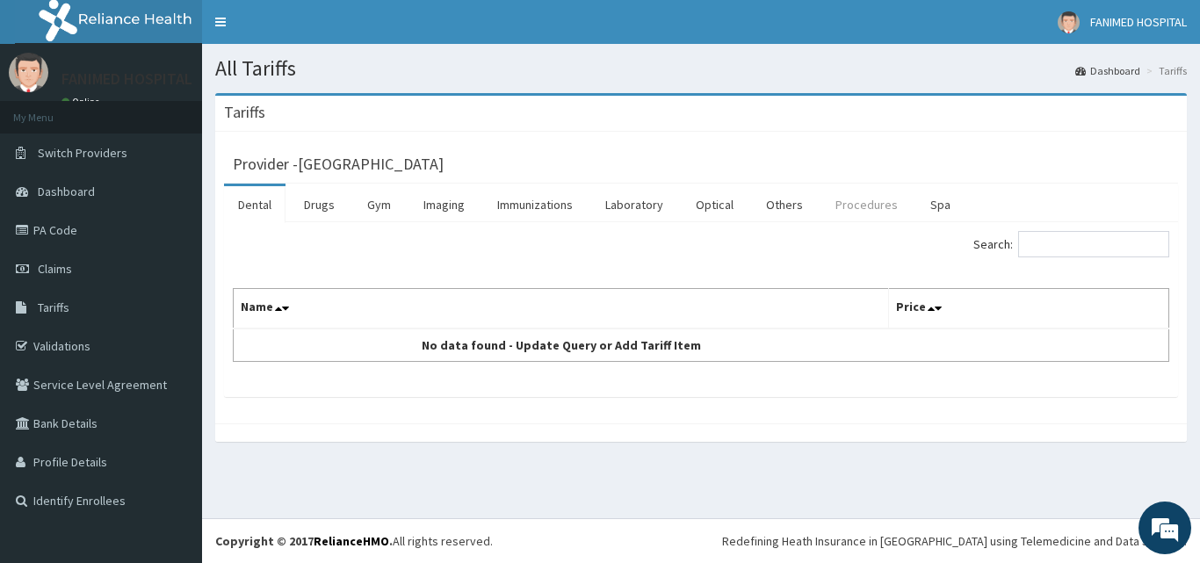
click at [865, 214] on link "Procedures" at bounding box center [866, 204] width 90 height 37
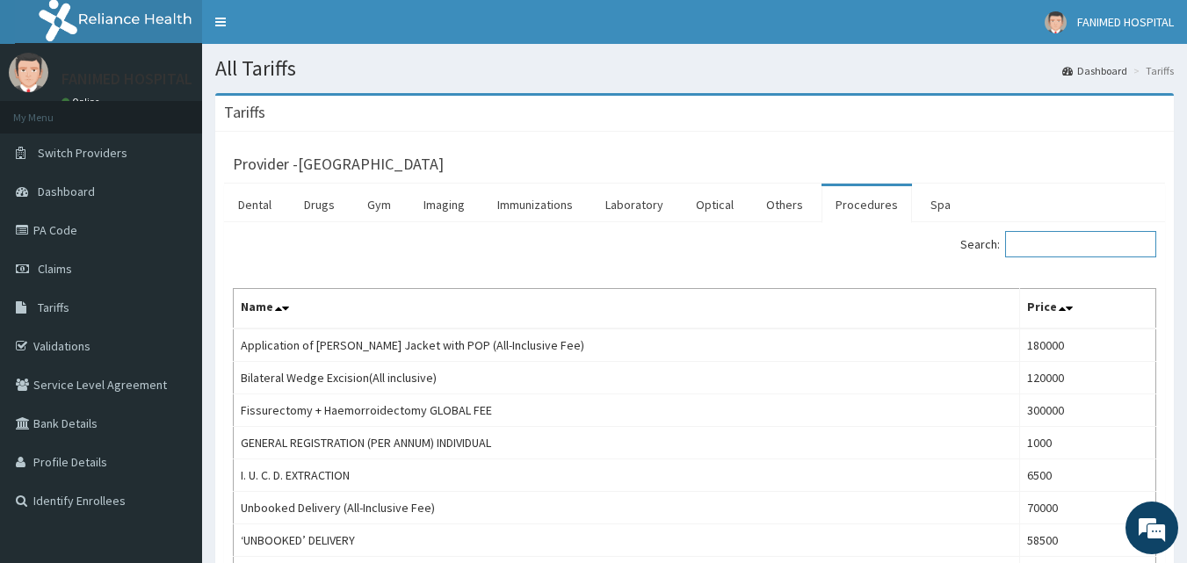
click at [1116, 246] on input "Search:" at bounding box center [1080, 244] width 151 height 26
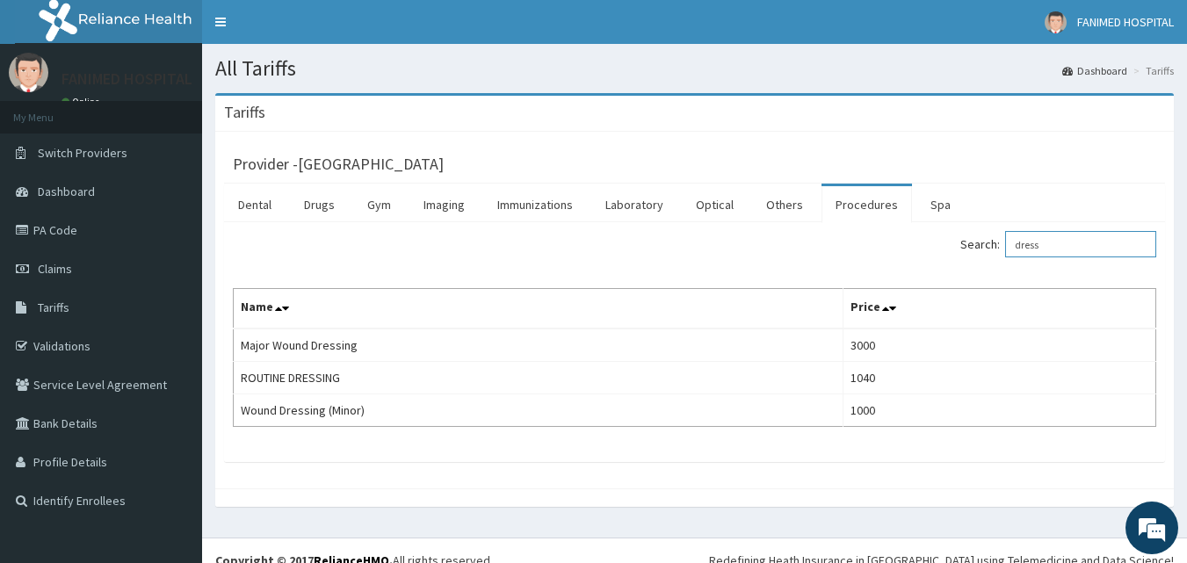
type input "dress"
click at [58, 220] on link "PA Code" at bounding box center [101, 230] width 202 height 39
